Goal: Contribute content: Add original content to the website for others to see

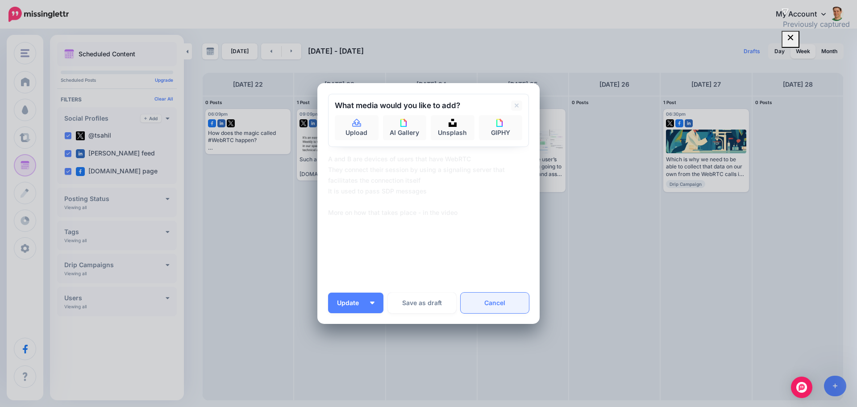
click at [483, 299] on link "Cancel" at bounding box center [495, 302] width 68 height 21
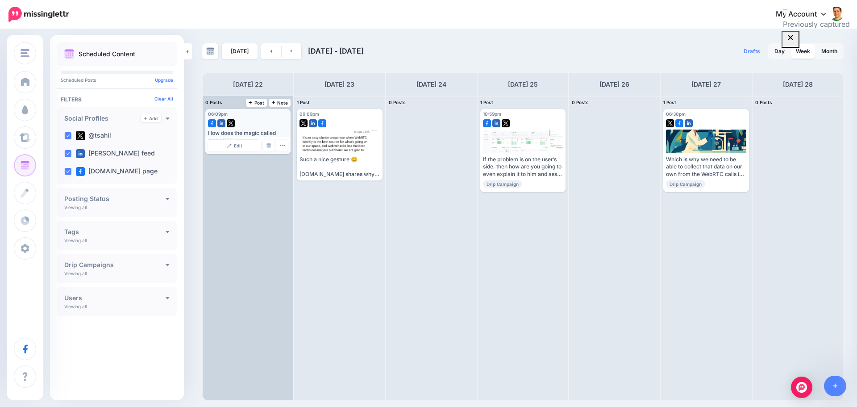
click at [254, 130] on div "How does the magic called #WebRTC happen? A and B are devices of users that hav…" at bounding box center [248, 140] width 80 height 22
click at [242, 142] on link "Edit" at bounding box center [234, 146] width 53 height 12
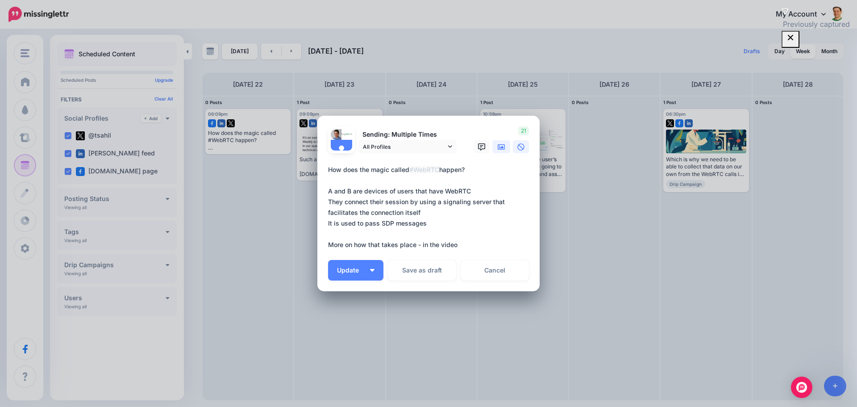
click at [494, 149] on link at bounding box center [501, 146] width 18 height 13
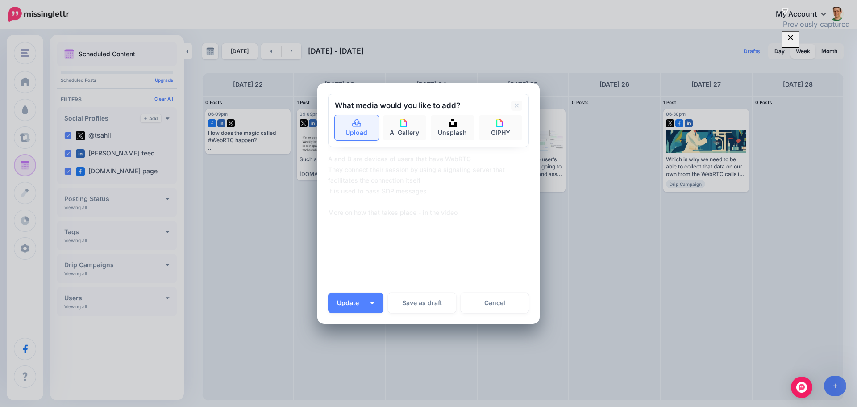
click at [354, 130] on link "Upload" at bounding box center [357, 127] width 44 height 25
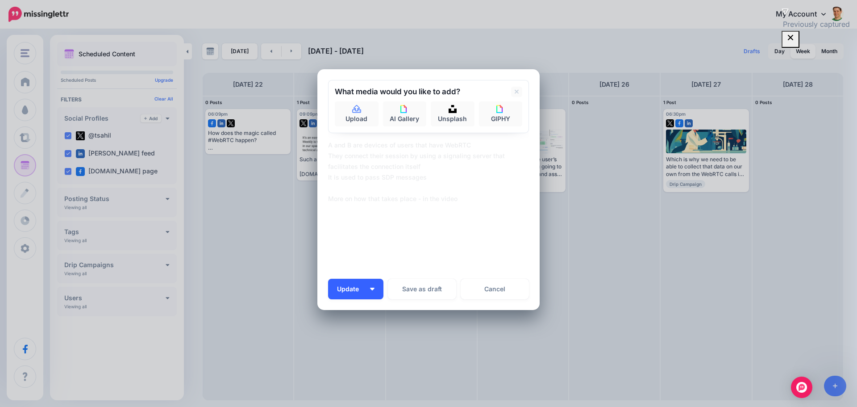
click at [364, 286] on button "Update" at bounding box center [355, 289] width 55 height 21
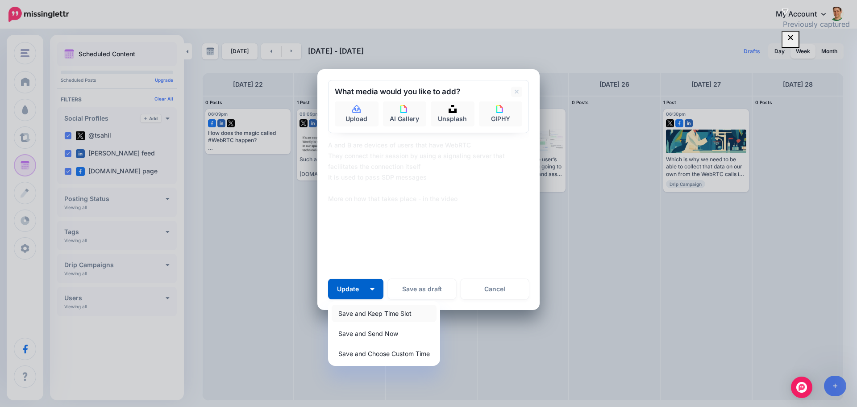
click at [362, 312] on link "Save and Keep Time Slot" at bounding box center [384, 312] width 105 height 17
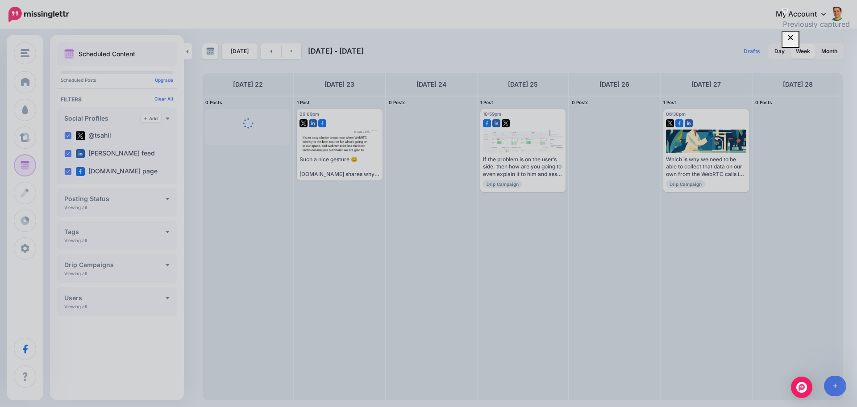
scroll to position [0, 0]
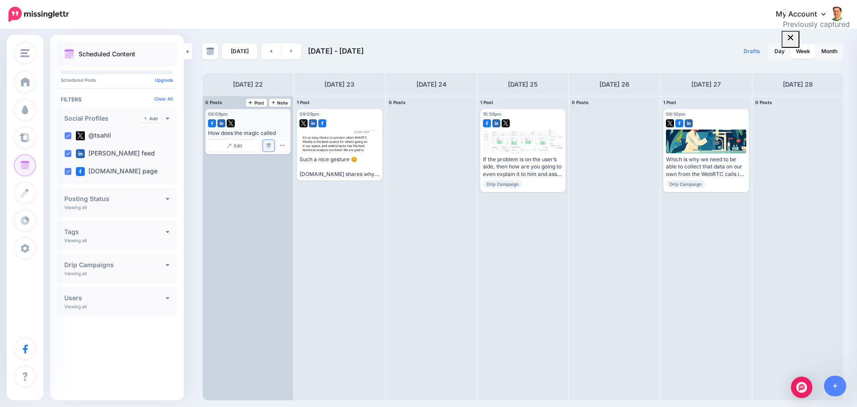
click at [269, 146] on img at bounding box center [268, 145] width 4 height 4
click at [278, 142] on button "button" at bounding box center [282, 146] width 12 height 12
click at [295, 173] on link "Delete Post" at bounding box center [303, 173] width 46 height 10
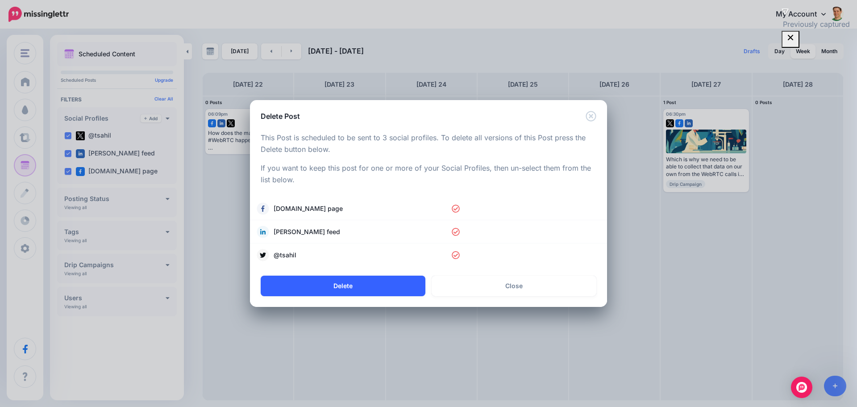
click at [356, 286] on button "Delete" at bounding box center [343, 285] width 165 height 21
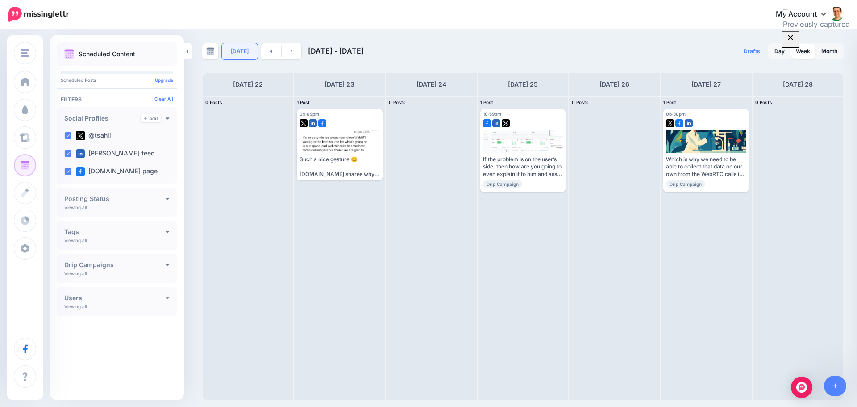
click at [233, 51] on link "[DATE]" at bounding box center [240, 51] width 36 height 16
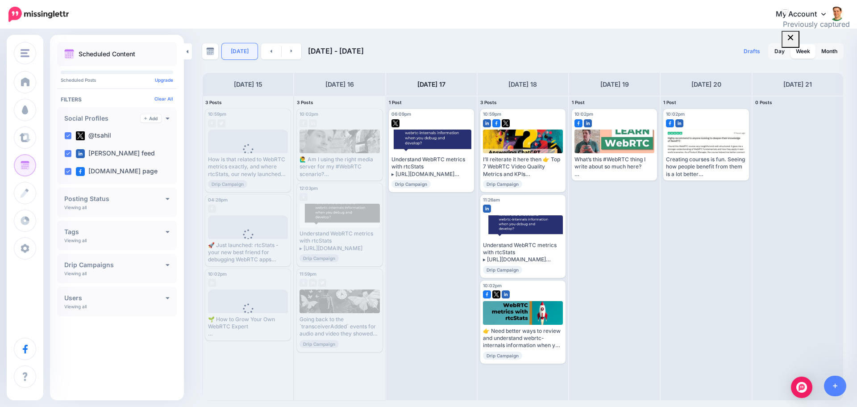
click at [239, 45] on link "[DATE]" at bounding box center [240, 51] width 36 height 16
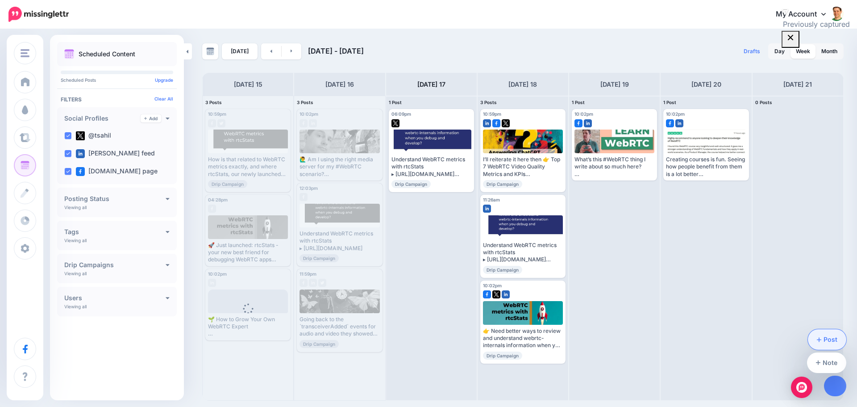
click at [828, 346] on link "Post" at bounding box center [827, 339] width 39 height 21
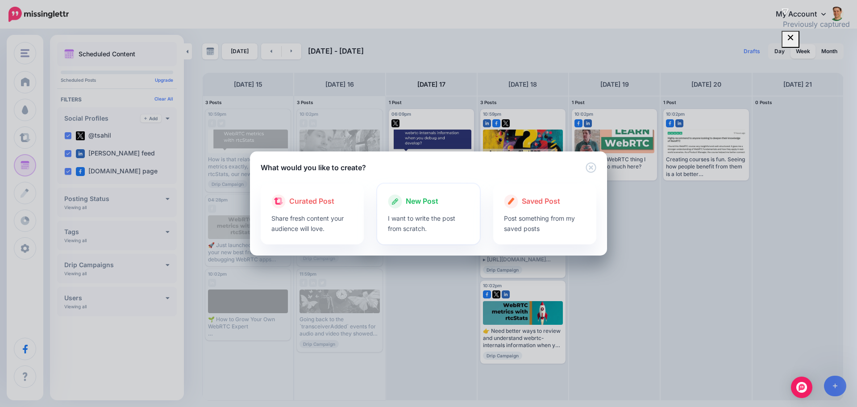
click at [386, 201] on div "New Post I want to write the post from scratch." at bounding box center [428, 213] width 103 height 61
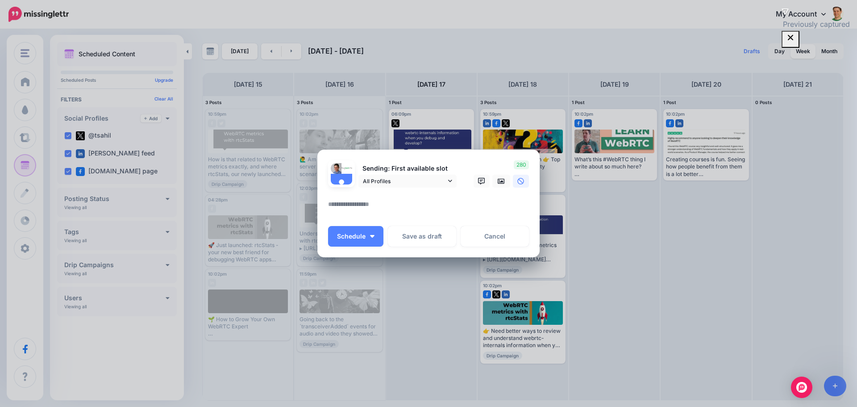
click at [351, 204] on textarea at bounding box center [430, 207] width 205 height 17
paste textarea "**********"
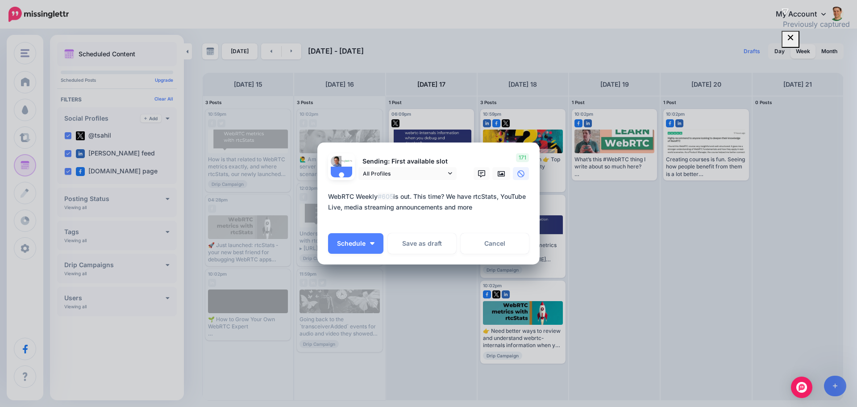
paste textarea "**********"
type textarea "**********"
click at [0, 0] on span "Loading" at bounding box center [0, 0] width 0 height 0
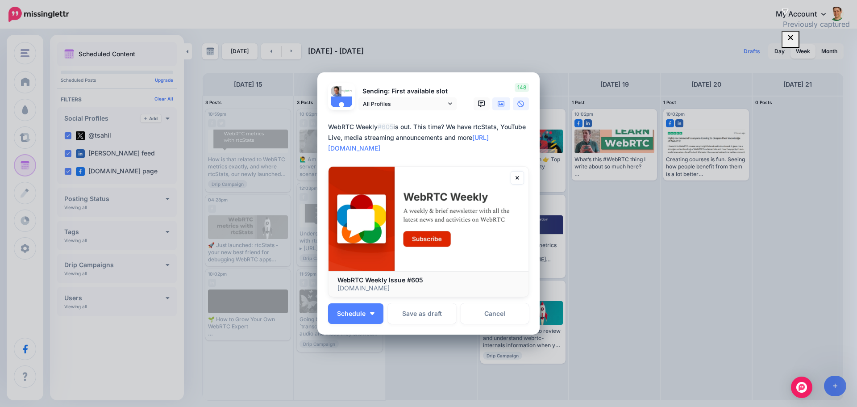
click at [498, 104] on icon at bounding box center [501, 103] width 7 height 7
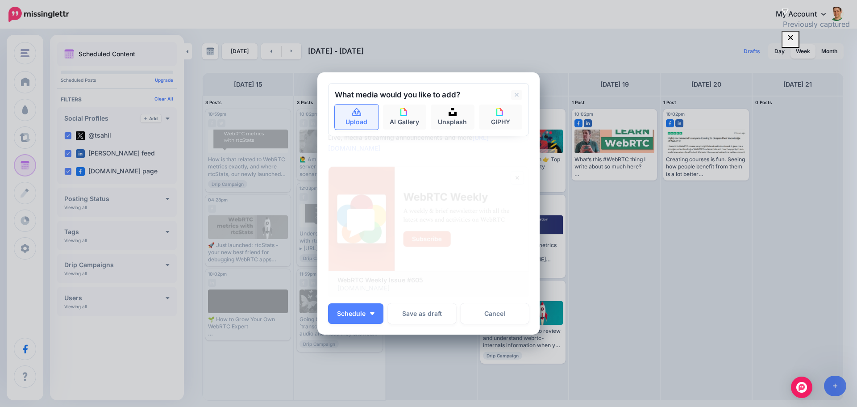
click at [361, 113] on link "Upload" at bounding box center [357, 116] width 44 height 25
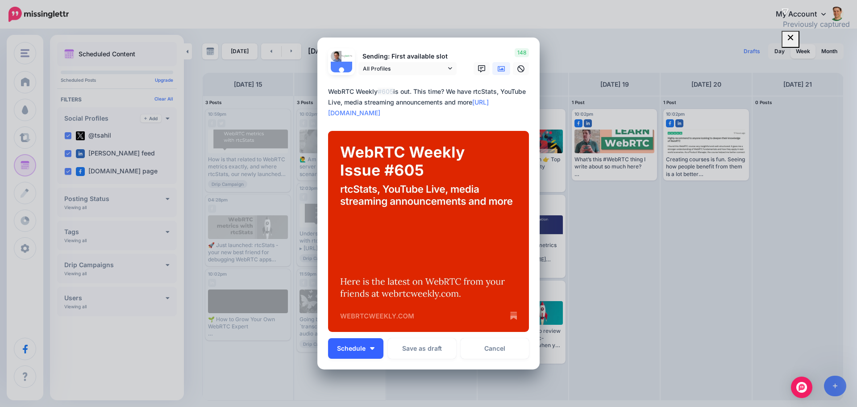
click at [366, 345] on button "Schedule" at bounding box center [355, 348] width 55 height 21
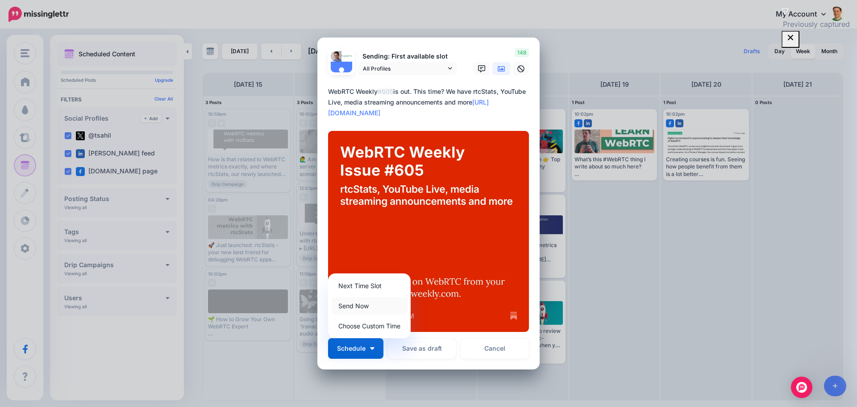
click at [358, 306] on link "Send Now" at bounding box center [369, 305] width 75 height 17
